Goal: Book appointment/travel/reservation

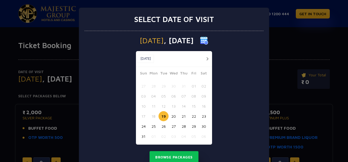
click at [193, 116] on button "22" at bounding box center [194, 116] width 10 height 10
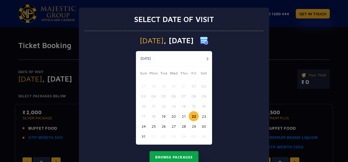
click at [184, 157] on button "Browse Packages" at bounding box center [174, 157] width 49 height 13
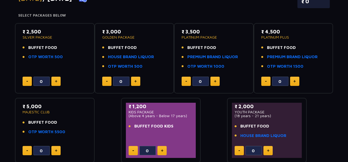
scroll to position [87, 0]
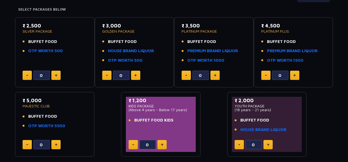
click at [58, 147] on button at bounding box center [55, 144] width 9 height 9
type input "4"
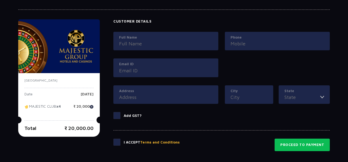
scroll to position [243, 0]
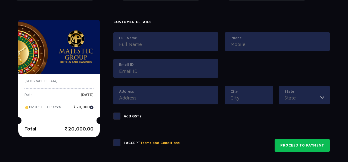
click at [157, 46] on input "Full Name" at bounding box center [166, 44] width 94 height 7
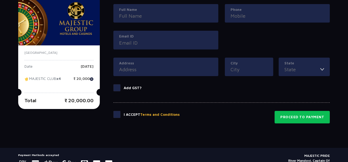
scroll to position [298, 0]
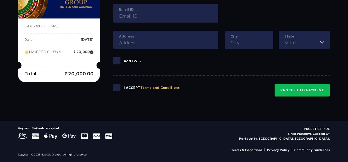
click at [120, 62] on div "Customer Details Full Name Phone Email ID Address City State [GEOGRAPHIC_DATA] …" at bounding box center [221, 18] width 216 height 106
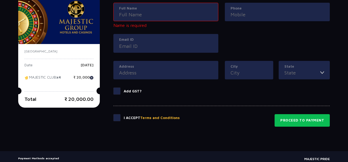
scroll to position [264, 0]
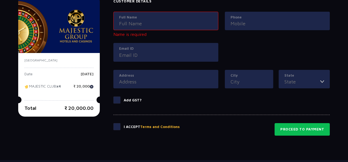
click at [174, 28] on div "Full Name" at bounding box center [165, 21] width 105 height 19
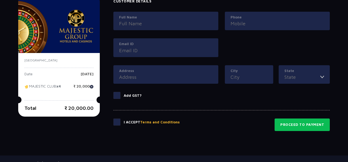
click at [166, 24] on input "Full Name" at bounding box center [166, 23] width 94 height 7
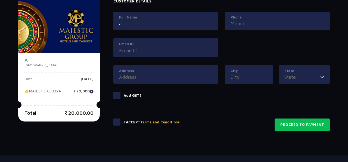
type input "a"
type input "A [PERSON_NAME]"
click at [238, 23] on input "Phone" at bounding box center [278, 23] width 94 height 7
type input "8951521218"
click at [184, 45] on label "Email ID" at bounding box center [166, 43] width 94 height 5
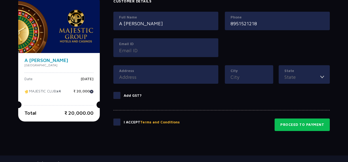
click at [184, 47] on input "Email ID" at bounding box center [166, 50] width 94 height 7
type input "k"
type input "[EMAIL_ADDRESS][DOMAIN_NAME]"
click at [165, 74] on input "Address" at bounding box center [166, 76] width 94 height 7
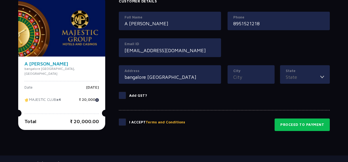
type input "bangalore [GEOGRAPHIC_DATA]"
click at [242, 80] on input "City" at bounding box center [251, 76] width 36 height 7
type input "[GEOGRAPHIC_DATA]"
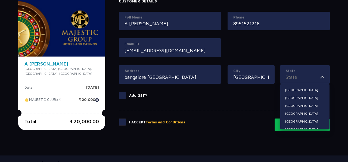
click at [301, 78] on input "State" at bounding box center [303, 76] width 35 height 7
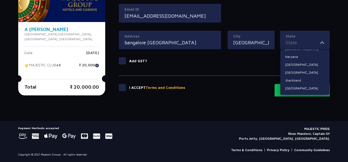
scroll to position [54, 0]
click at [302, 85] on li "[GEOGRAPHIC_DATA]" at bounding box center [304, 88] width 49 height 7
type input "[GEOGRAPHIC_DATA]"
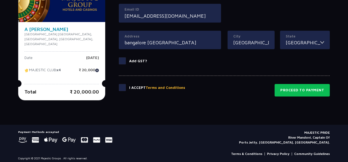
click at [122, 62] on span at bounding box center [122, 60] width 7 height 7
click at [0, 0] on input "Add GST?" at bounding box center [0, 0] width 0 height 0
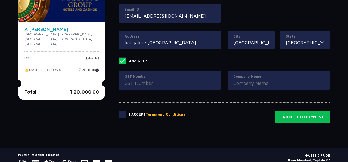
click at [122, 62] on span at bounding box center [122, 60] width 7 height 7
click at [0, 0] on input "Add GST?" at bounding box center [0, 0] width 0 height 0
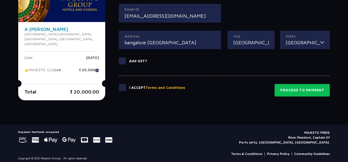
click at [123, 89] on span at bounding box center [122, 87] width 7 height 7
click at [0, 0] on input "checkbox" at bounding box center [0, 0] width 0 height 0
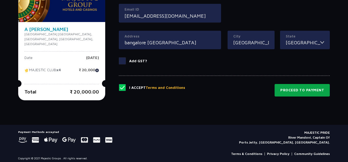
click at [304, 87] on button "Proceed to Payment" at bounding box center [302, 90] width 55 height 13
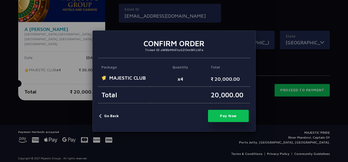
click at [108, 115] on button "Go Back" at bounding box center [109, 115] width 20 height 5
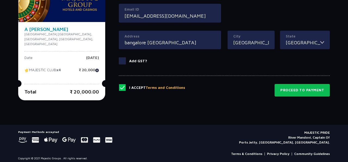
click at [122, 58] on span at bounding box center [122, 60] width 7 height 7
click at [0, 0] on input "Add GST?" at bounding box center [0, 0] width 0 height 0
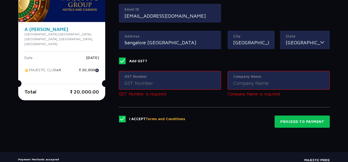
click at [124, 59] on span at bounding box center [122, 60] width 7 height 7
click at [0, 0] on input "Add GST?" at bounding box center [0, 0] width 0 height 0
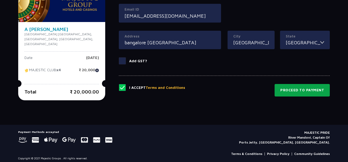
click at [296, 92] on button "Proceed to Payment" at bounding box center [302, 90] width 55 height 13
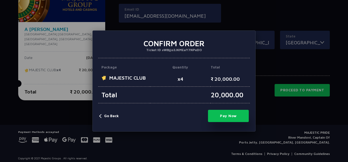
click at [215, 114] on button "Pay Now" at bounding box center [228, 116] width 41 height 12
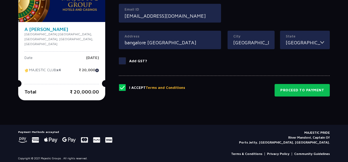
type input "0"
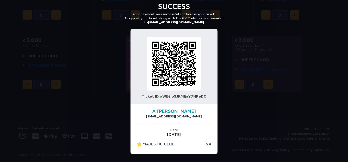
scroll to position [20, 0]
